Goal: Check status: Check status

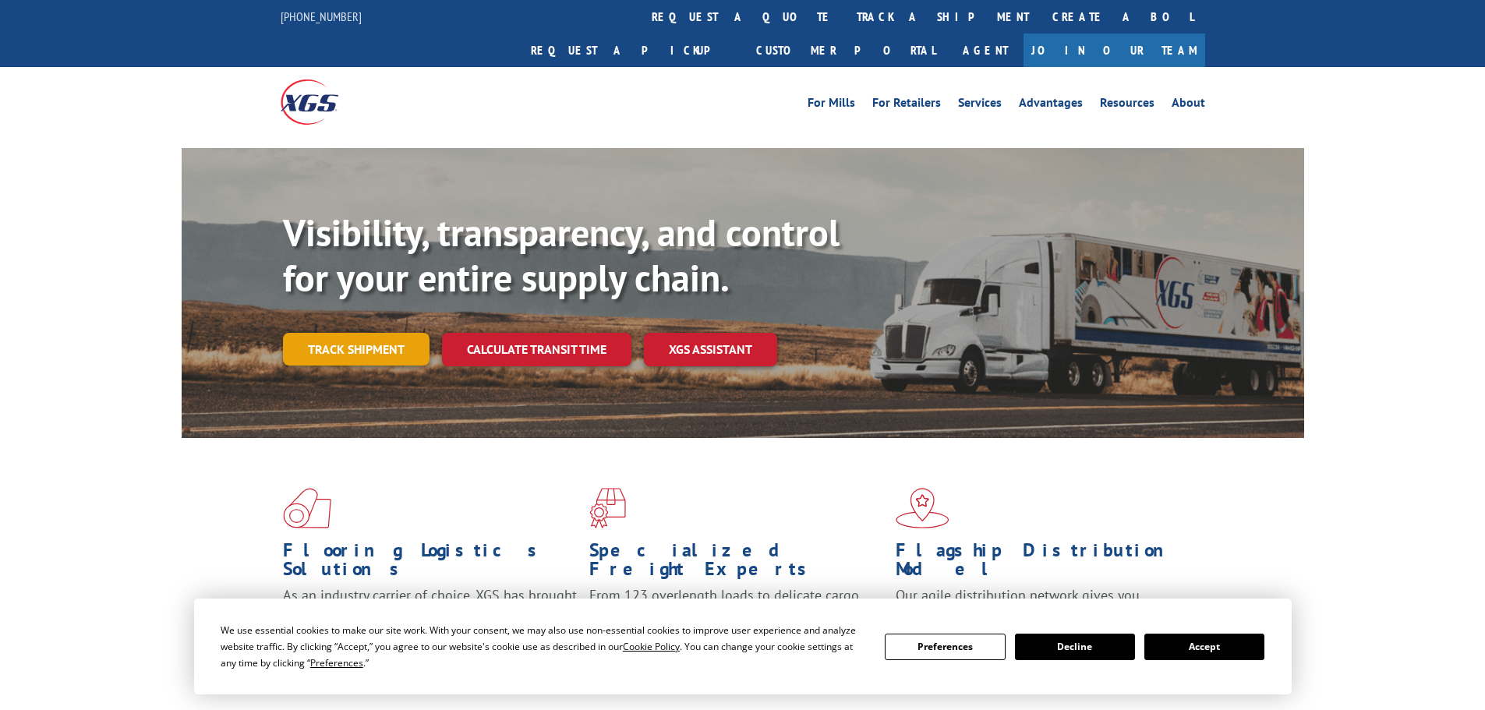
click at [386, 333] on link "Track shipment" at bounding box center [356, 349] width 147 height 33
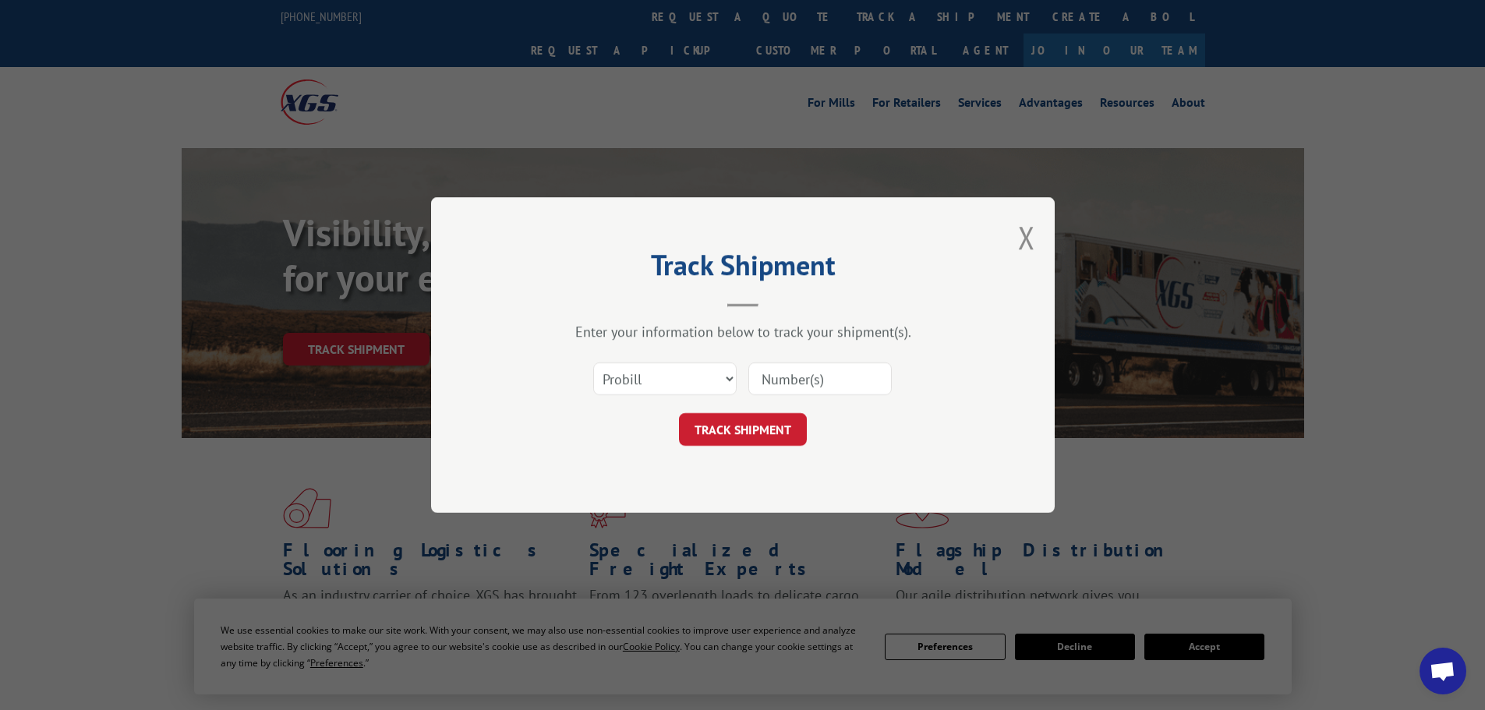
click at [791, 377] on input at bounding box center [819, 379] width 143 height 33
paste input "15985090"
type input "15985090"
click at [768, 428] on button "TRACK SHIPMENT" at bounding box center [743, 429] width 128 height 33
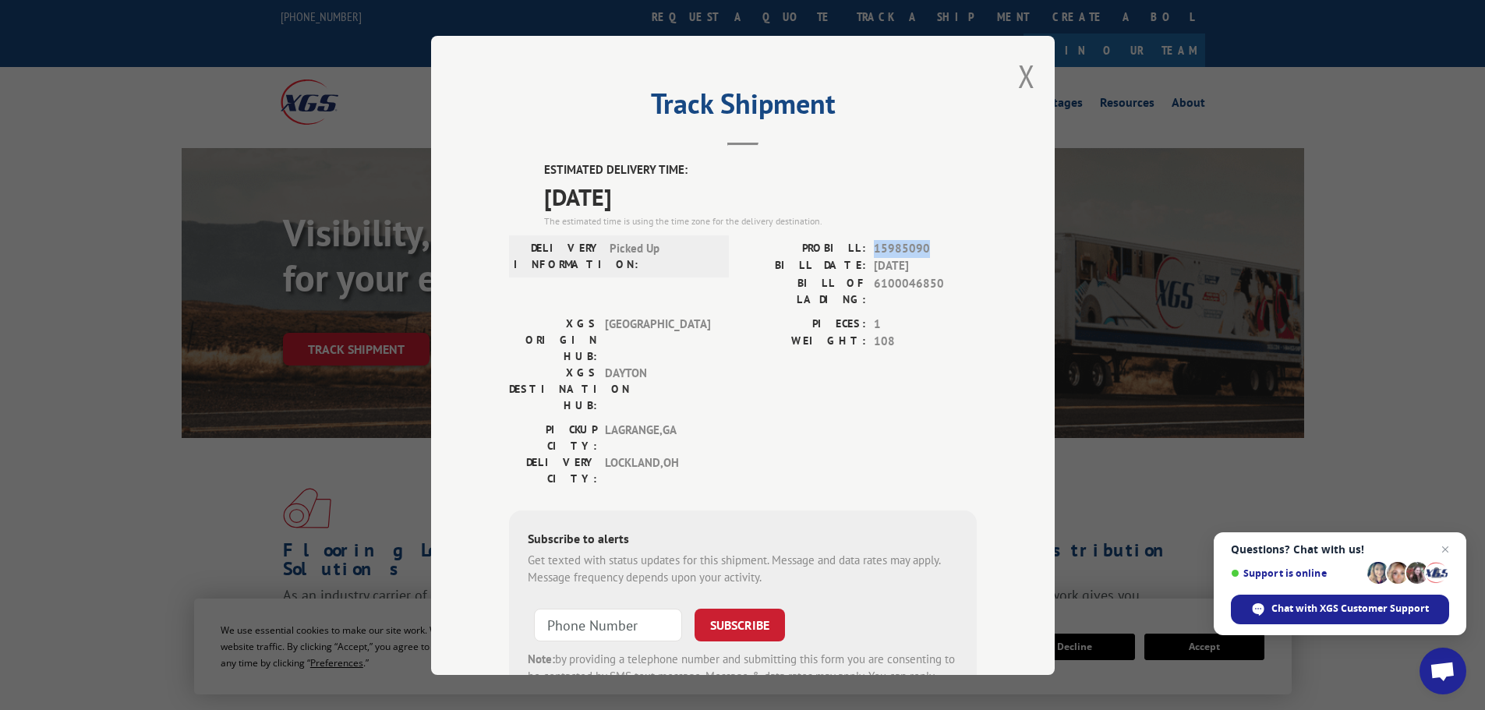
drag, startPoint x: 868, startPoint y: 246, endPoint x: 940, endPoint y: 250, distance: 71.9
click at [940, 250] on span "15985090" at bounding box center [925, 248] width 103 height 18
copy span "15985090"
click at [1028, 79] on button "Close modal" at bounding box center [1026, 75] width 17 height 41
